Goal: Task Accomplishment & Management: Use online tool/utility

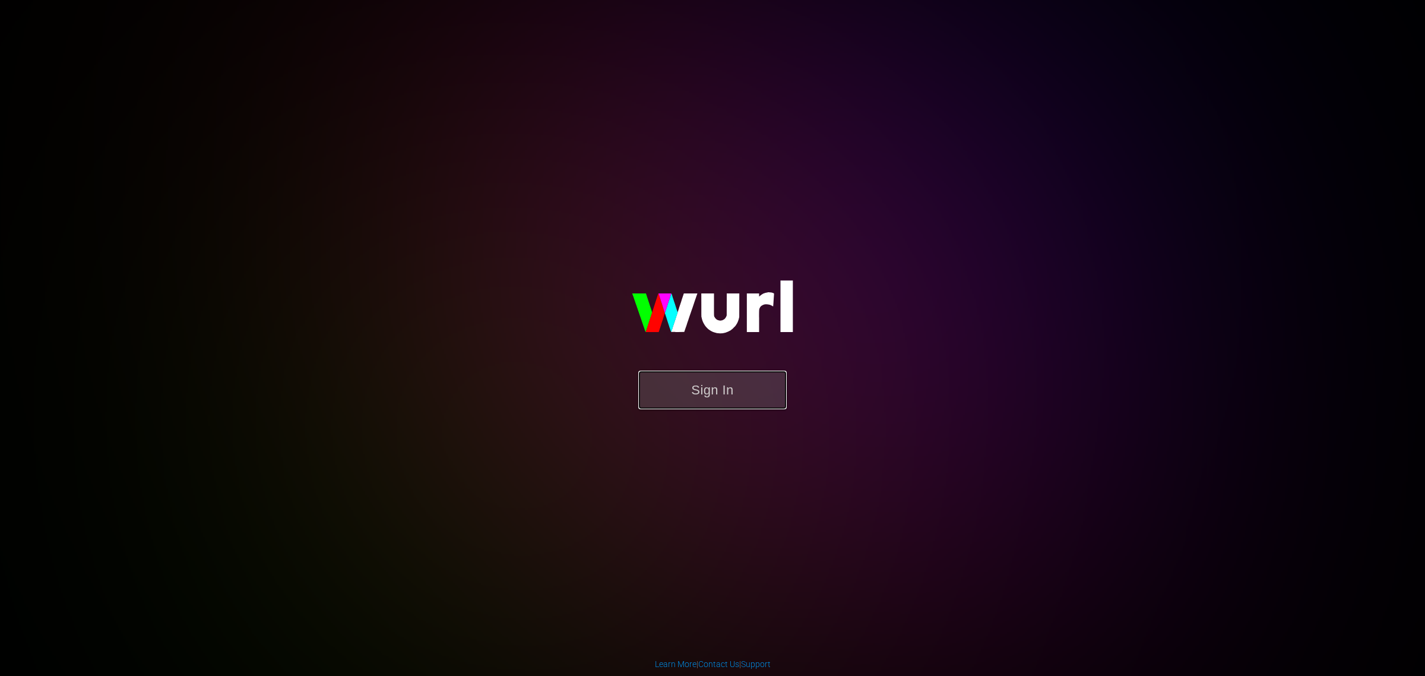
click at [704, 392] on button "Sign In" at bounding box center [712, 390] width 148 height 39
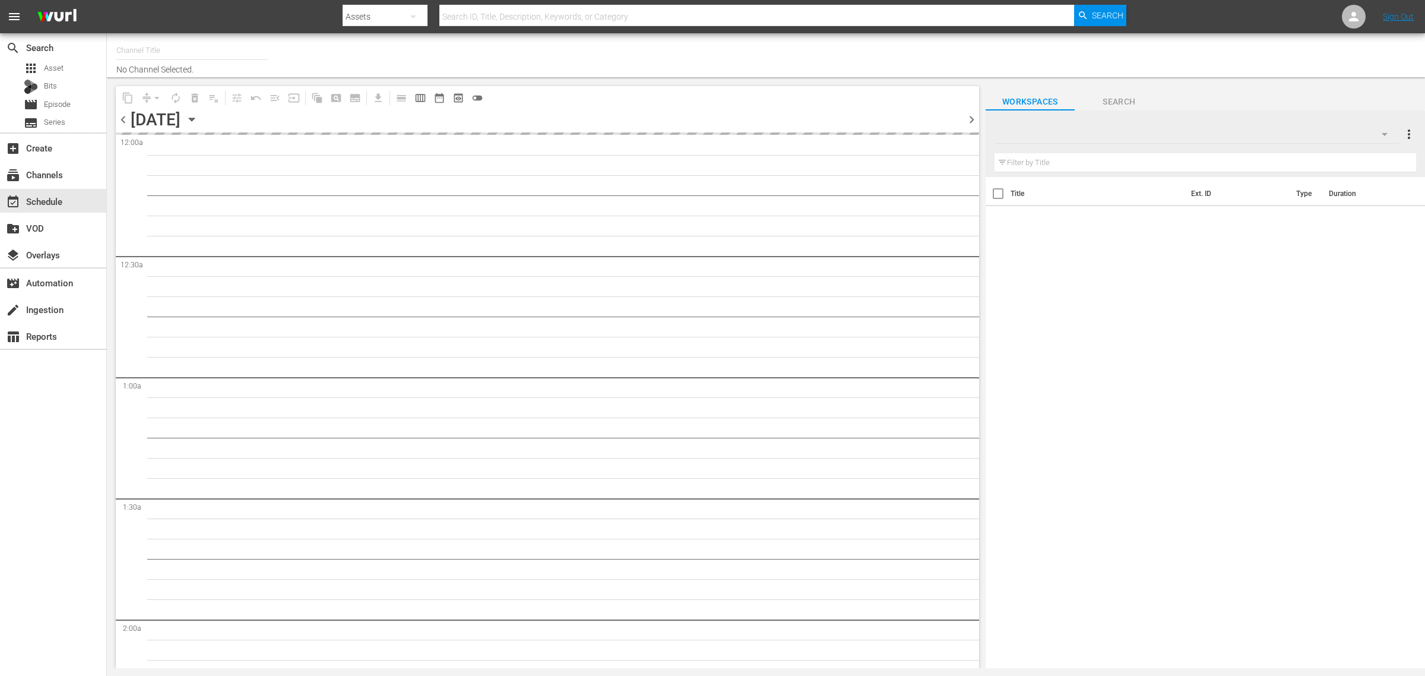
type input "Intl Modern Marvels (1635)"
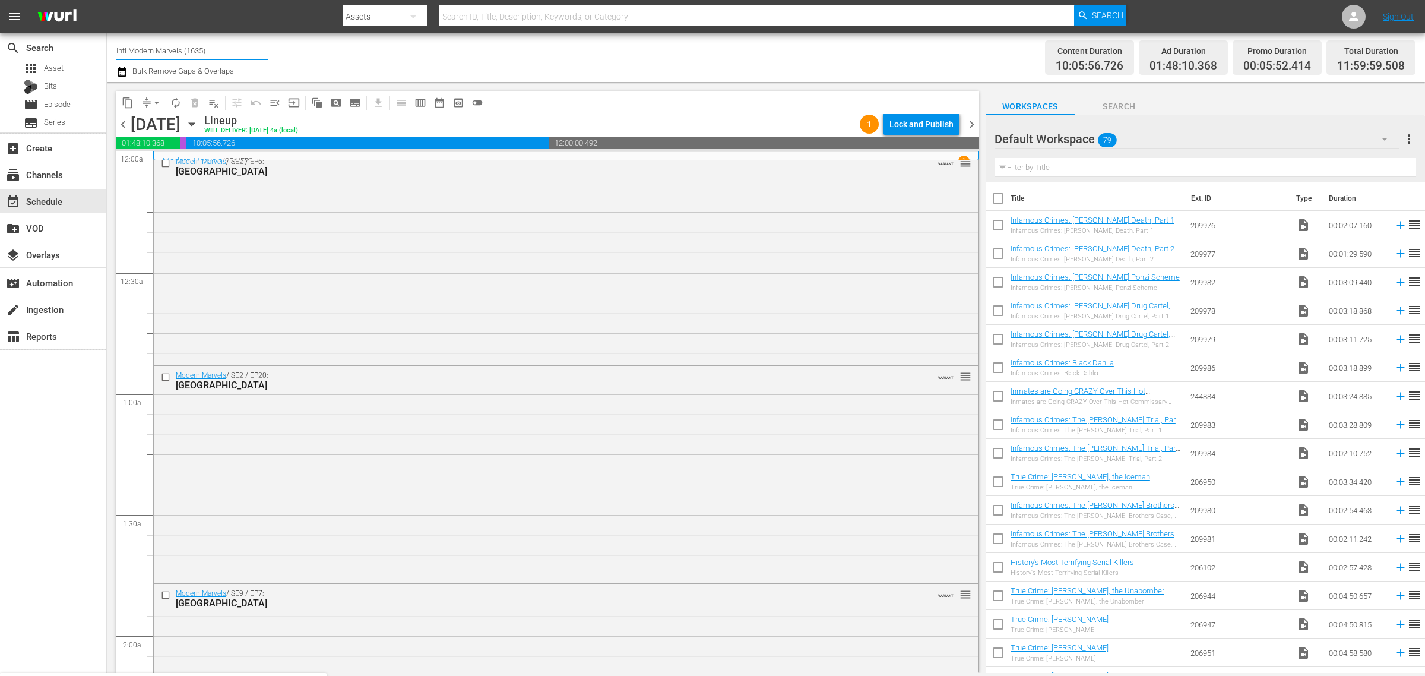
drag, startPoint x: 224, startPoint y: 52, endPoint x: -124, endPoint y: 2, distance: 351.0
click at [0, 2] on html "menu Search By Assets Search ID, Title, Description, Keywords, or Category Sear…" at bounding box center [712, 338] width 1425 height 676
click at [238, 93] on div "Torque (1052 - aenetworks_torque_1)" at bounding box center [280, 83] width 308 height 29
type input "Torque (1052 - aenetworks_torque_1)"
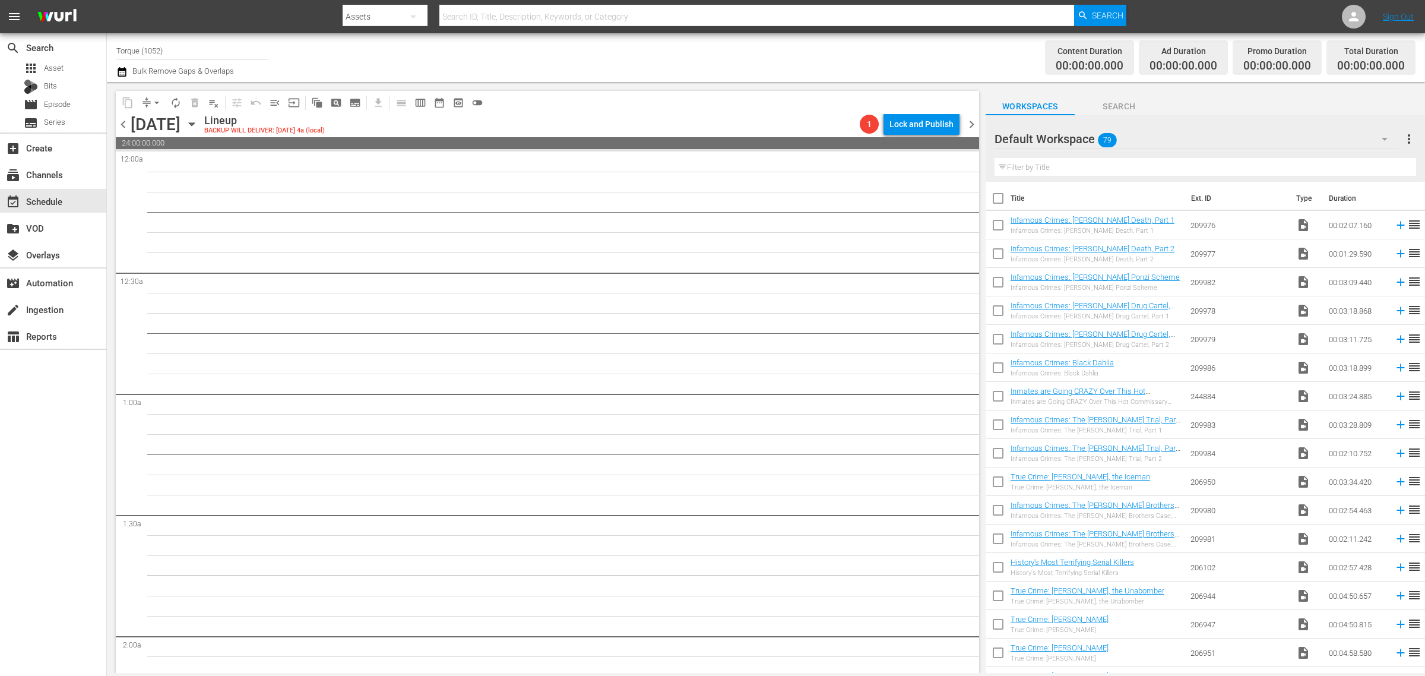
click at [198, 128] on icon "button" at bounding box center [191, 124] width 13 height 13
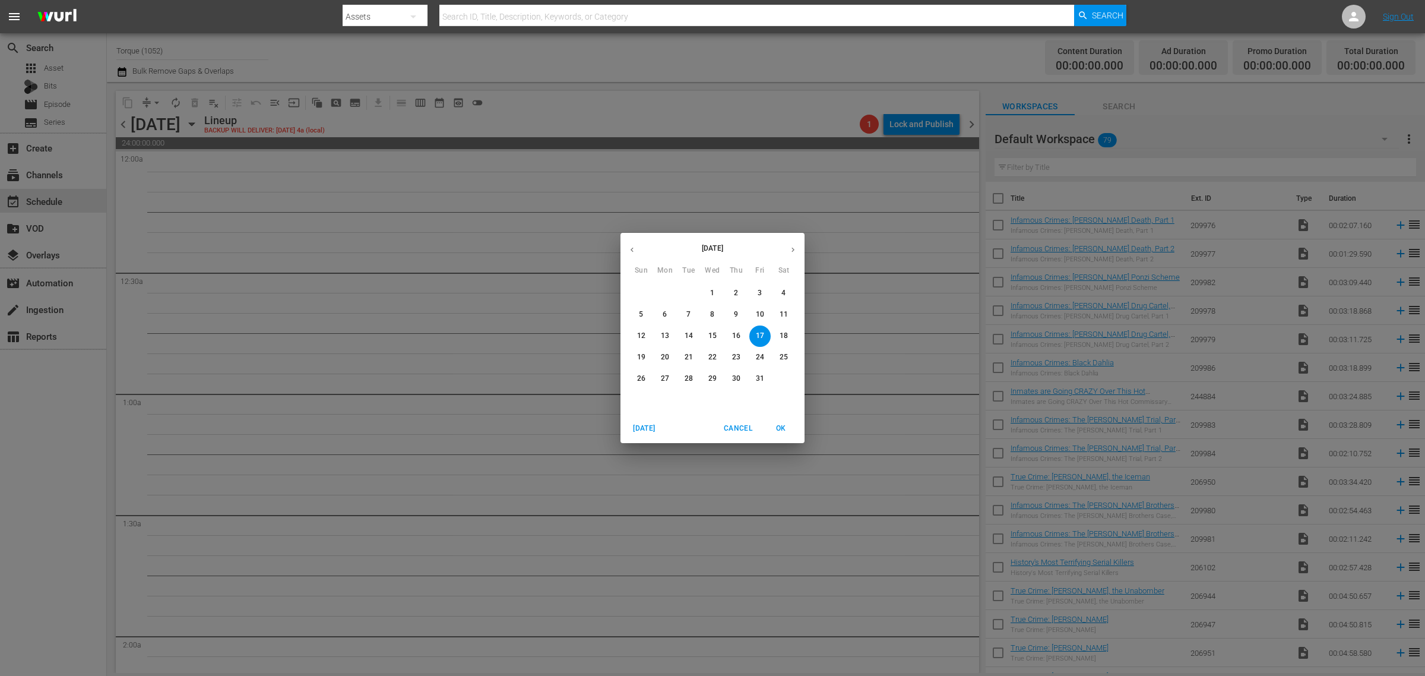
click at [663, 306] on button "6" at bounding box center [664, 314] width 21 height 21
